Goal: Book appointment/travel/reservation

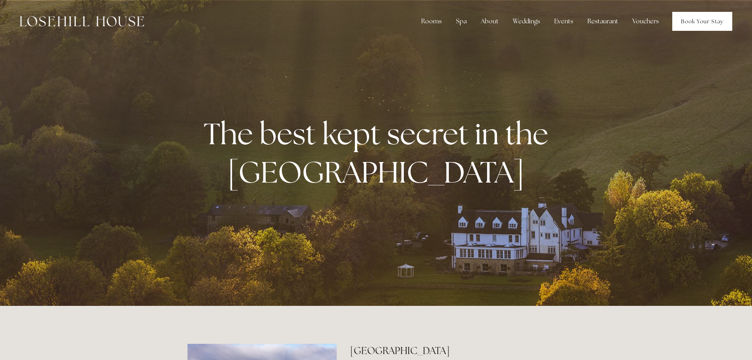
click at [697, 24] on link "Book Your Stay" at bounding box center [702, 21] width 60 height 19
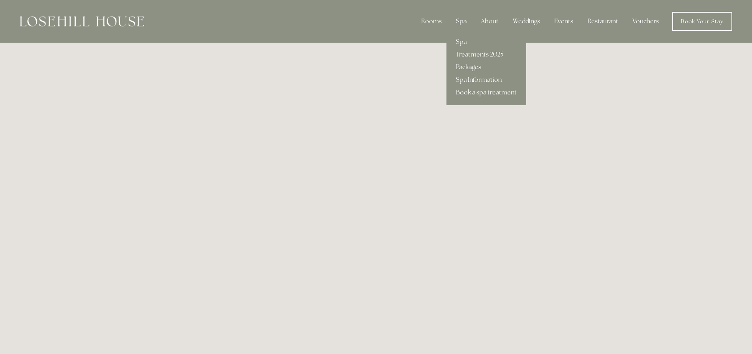
click at [464, 20] on div "Spa" at bounding box center [461, 21] width 23 height 16
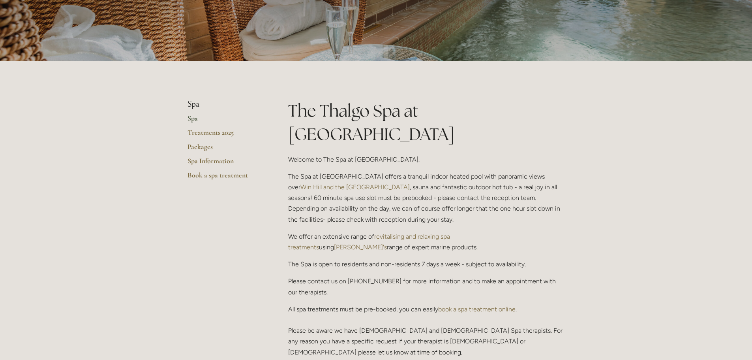
scroll to position [118, 0]
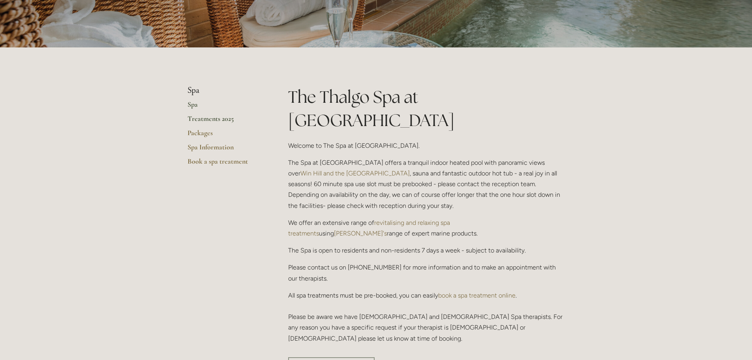
click at [216, 117] on link "Treatments 2025" at bounding box center [224, 121] width 75 height 14
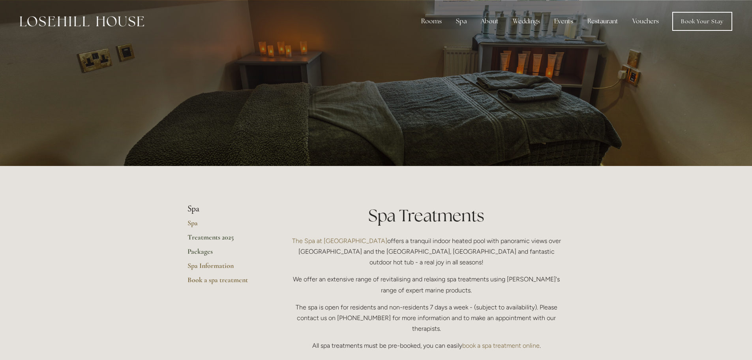
click at [203, 249] on link "Packages" at bounding box center [224, 254] width 75 height 14
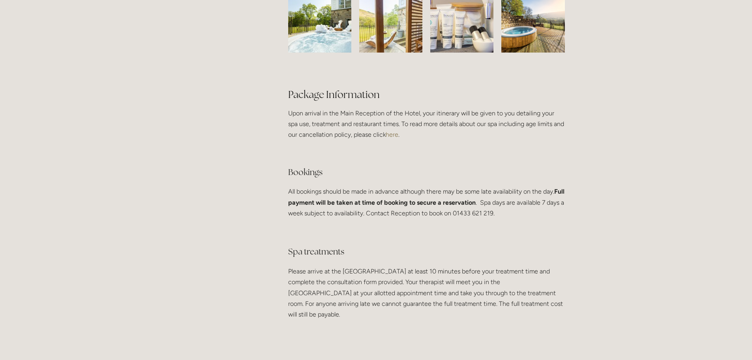
scroll to position [1381, 0]
